Goal: Browse casually: Explore the website without a specific task or goal

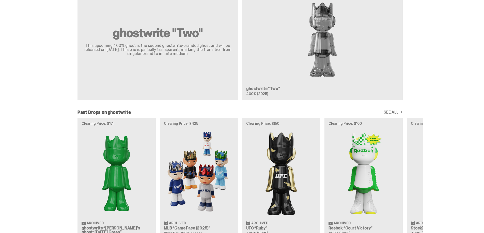
scroll to position [347, 0]
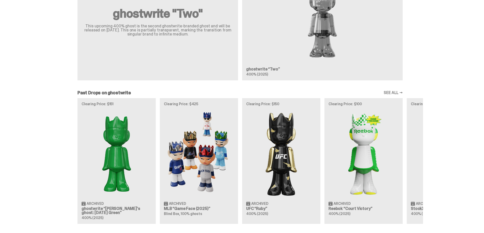
click at [393, 94] on link "SEE ALL →" at bounding box center [392, 93] width 19 height 4
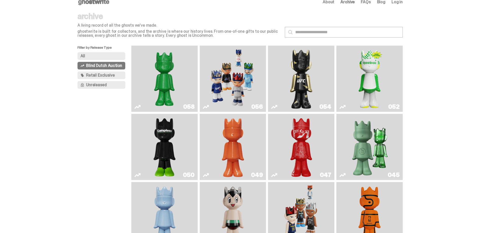
scroll to position [8, 0]
click at [108, 77] on span "Retail Exclusive" at bounding box center [100, 75] width 28 height 4
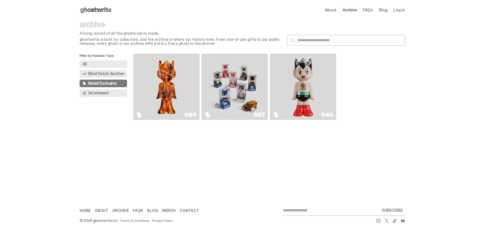
click at [100, 12] on use at bounding box center [95, 10] width 31 height 6
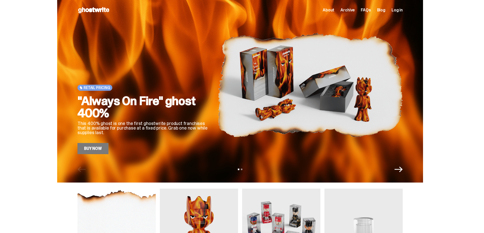
click at [91, 156] on div "Retail Pricing "Always On Fire" ghost 400% This 400% ghost is one the first gho…" at bounding box center [240, 91] width 366 height 183
click at [92, 150] on link "Buy Now" at bounding box center [92, 148] width 31 height 11
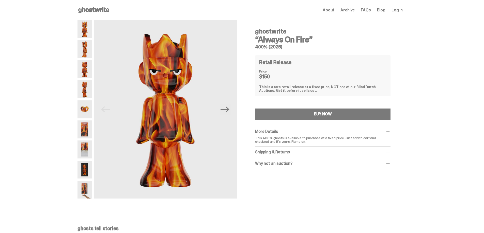
click at [82, 91] on img at bounding box center [84, 89] width 14 height 18
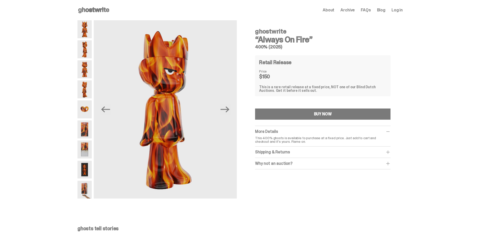
click at [108, 12] on icon at bounding box center [93, 10] width 33 height 8
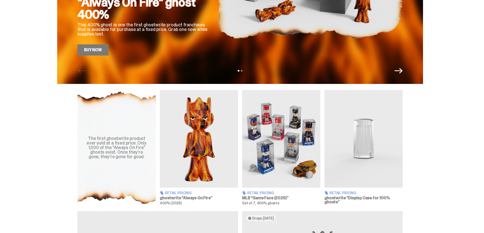
scroll to position [119, 0]
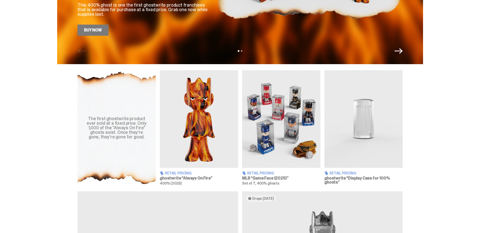
click at [269, 120] on img at bounding box center [281, 119] width 78 height 98
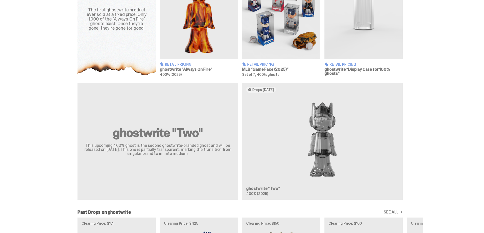
scroll to position [229, 0]
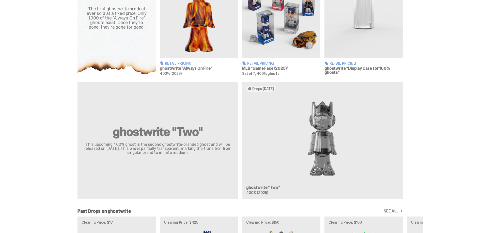
click at [300, 107] on div "ghostwrite "Two" This upcoming 400% ghost is the second ghostwrite-branded ghos…" at bounding box center [240, 142] width 366 height 121
click at [306, 143] on div "ghostwrite "Two" This upcoming 400% ghost is the second ghostwrite-branded ghos…" at bounding box center [240, 142] width 366 height 121
click at [268, 185] on div "ghostwrite "Two" This upcoming 400% ghost is the second ghostwrite-branded ghos…" at bounding box center [240, 142] width 366 height 121
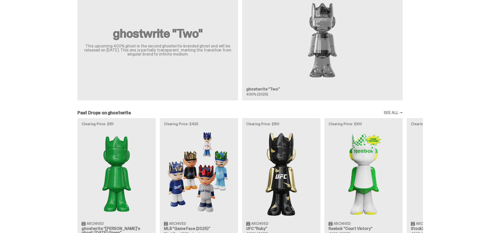
scroll to position [372, 0]
